Goal: Transaction & Acquisition: Purchase product/service

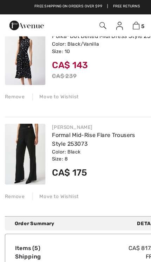
scroll to position [349, 0]
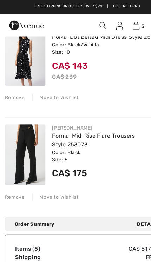
click at [11, 88] on div "JOSEPH RIBKOFF Polka-Dot Belted Midi Dress Style 251066 Color: Black/Vanilla Si…" at bounding box center [75, 55] width 142 height 78
click at [14, 85] on div "Remove" at bounding box center [12, 84] width 17 height 6
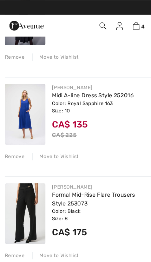
scroll to position [212, 0]
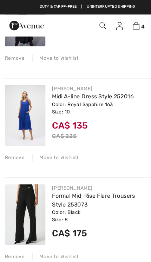
click at [14, 133] on div "Remove" at bounding box center [12, 136] width 17 height 6
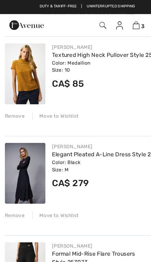
scroll to position [0, 0]
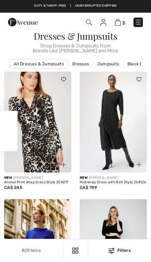
checkbox input "true"
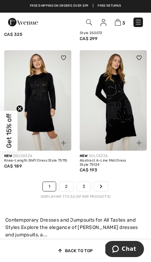
scroll to position [2463, 0]
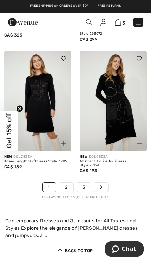
click at [66, 184] on link "2" at bounding box center [66, 186] width 14 height 9
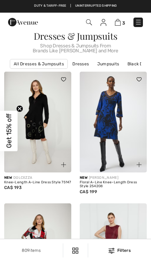
checkbox input "true"
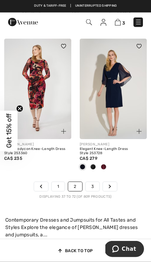
scroll to position [2437, 0]
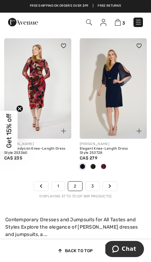
click at [92, 183] on link "3" at bounding box center [93, 185] width 14 height 9
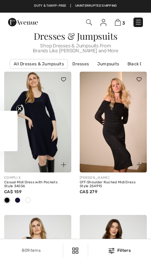
checkbox input "true"
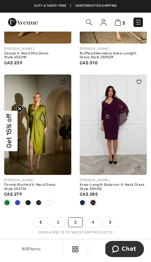
scroll to position [2396, 0]
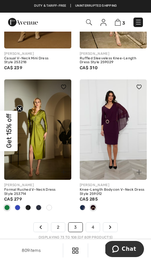
click at [95, 222] on link "4" at bounding box center [93, 226] width 14 height 9
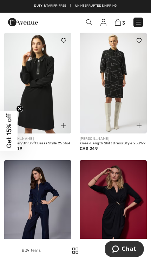
scroll to position [875, 0]
